Goal: Task Accomplishment & Management: Manage account settings

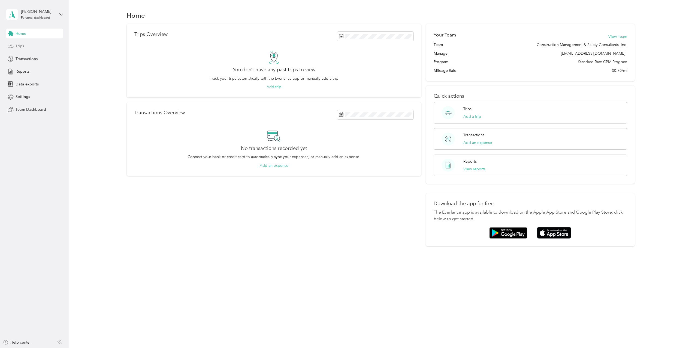
click at [26, 44] on div "Trips" at bounding box center [34, 46] width 57 height 10
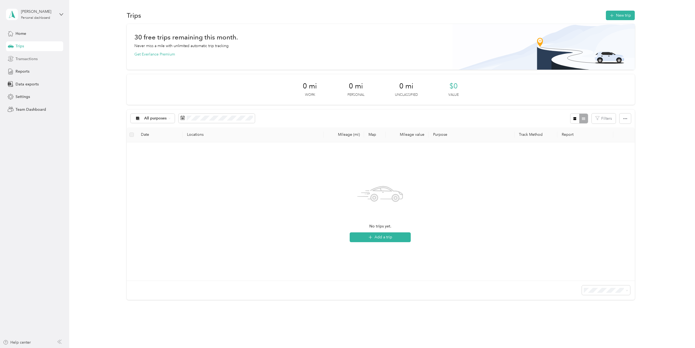
click at [22, 59] on span "Transactions" at bounding box center [27, 59] width 22 height 6
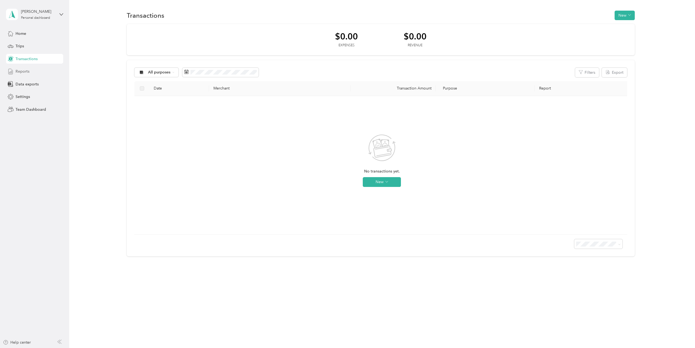
click at [22, 72] on span "Reports" at bounding box center [23, 72] width 14 height 6
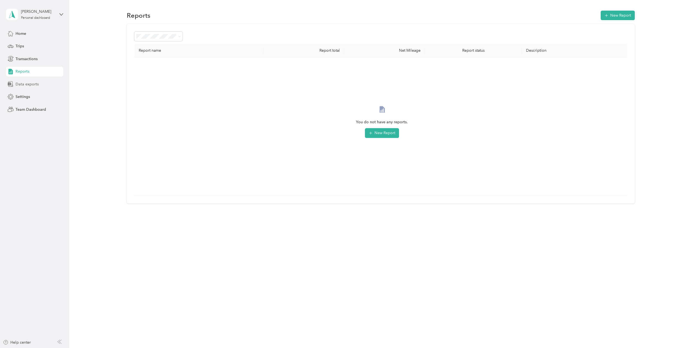
click at [18, 83] on span "Data exports" at bounding box center [27, 84] width 23 height 6
